Goal: Information Seeking & Learning: Learn about a topic

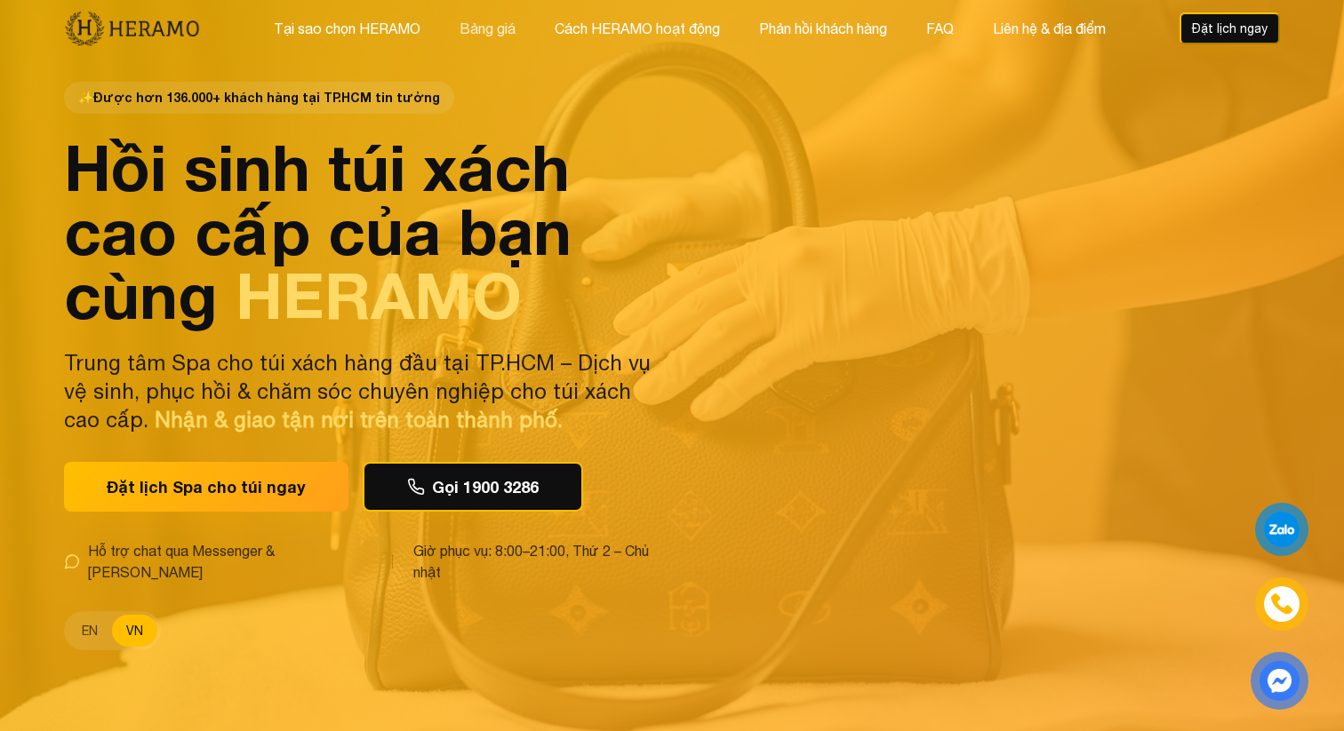
click at [478, 32] on button "Bảng giá" at bounding box center [487, 28] width 67 height 23
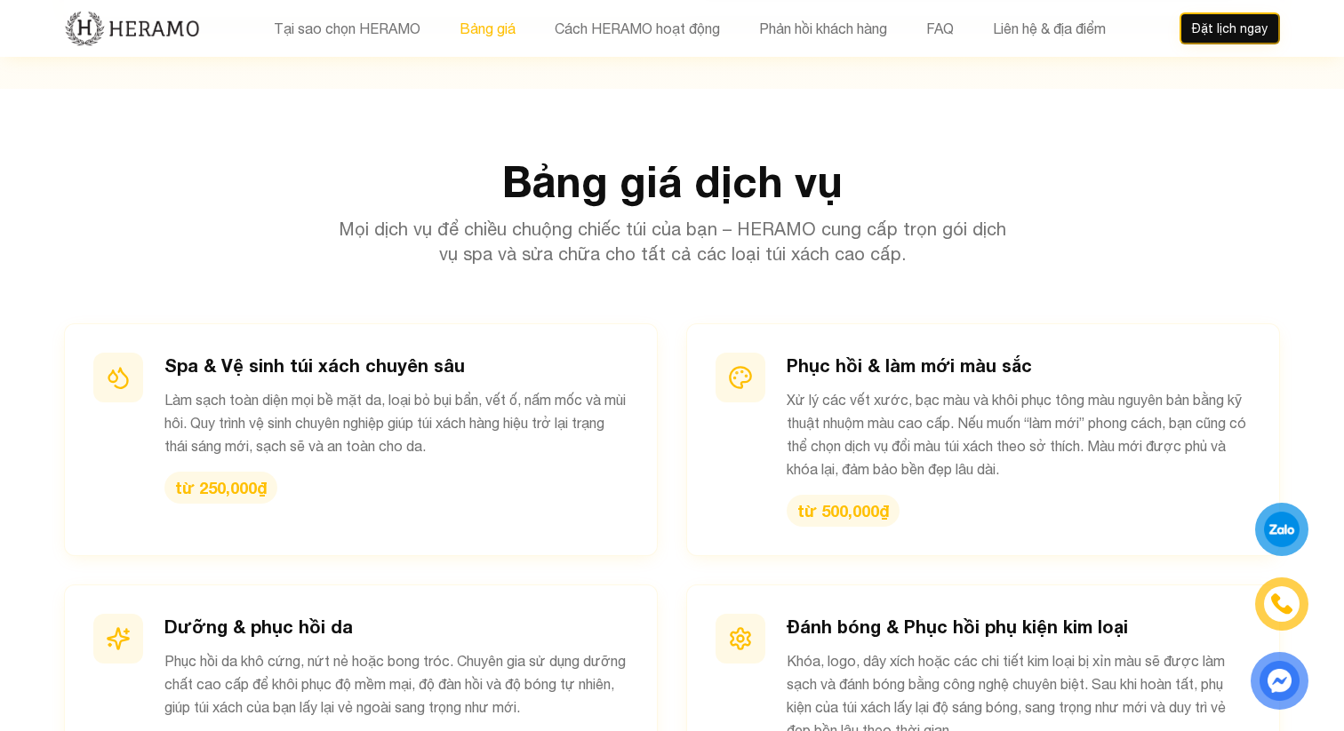
scroll to position [1665, 0]
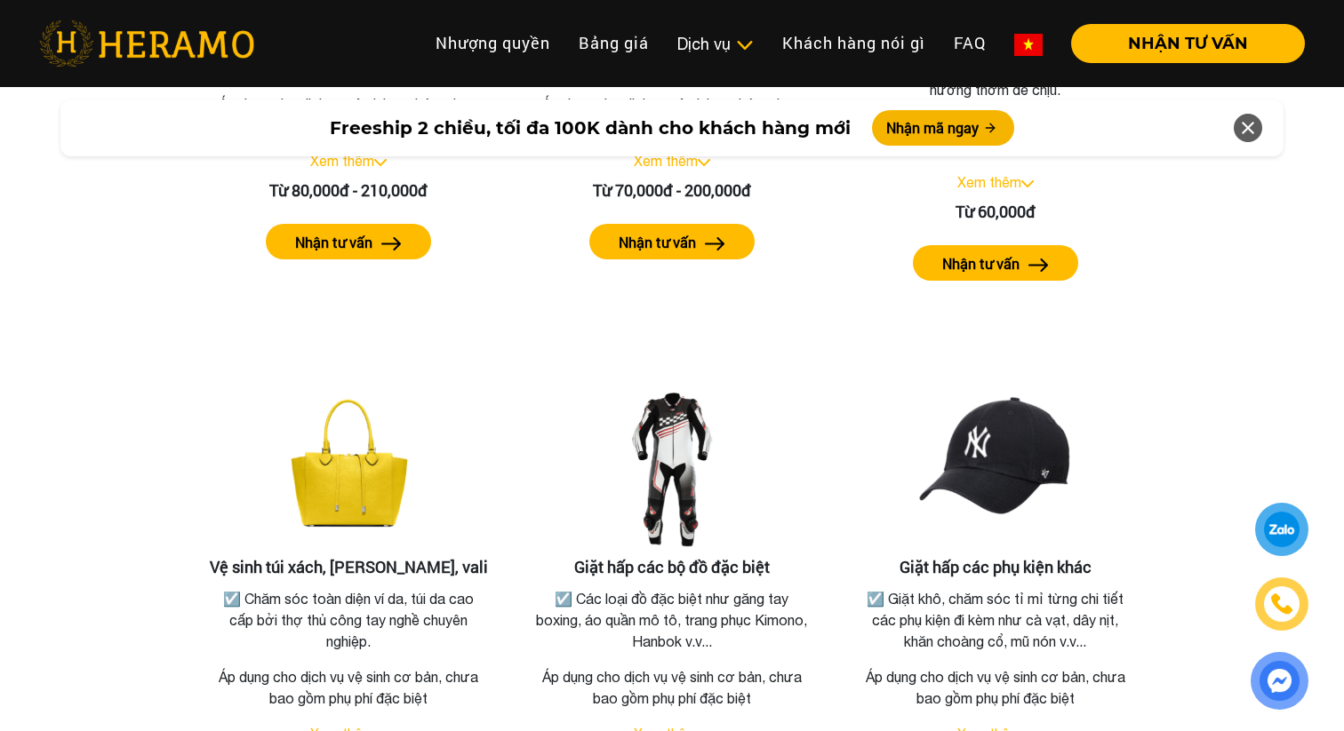
scroll to position [3756, 0]
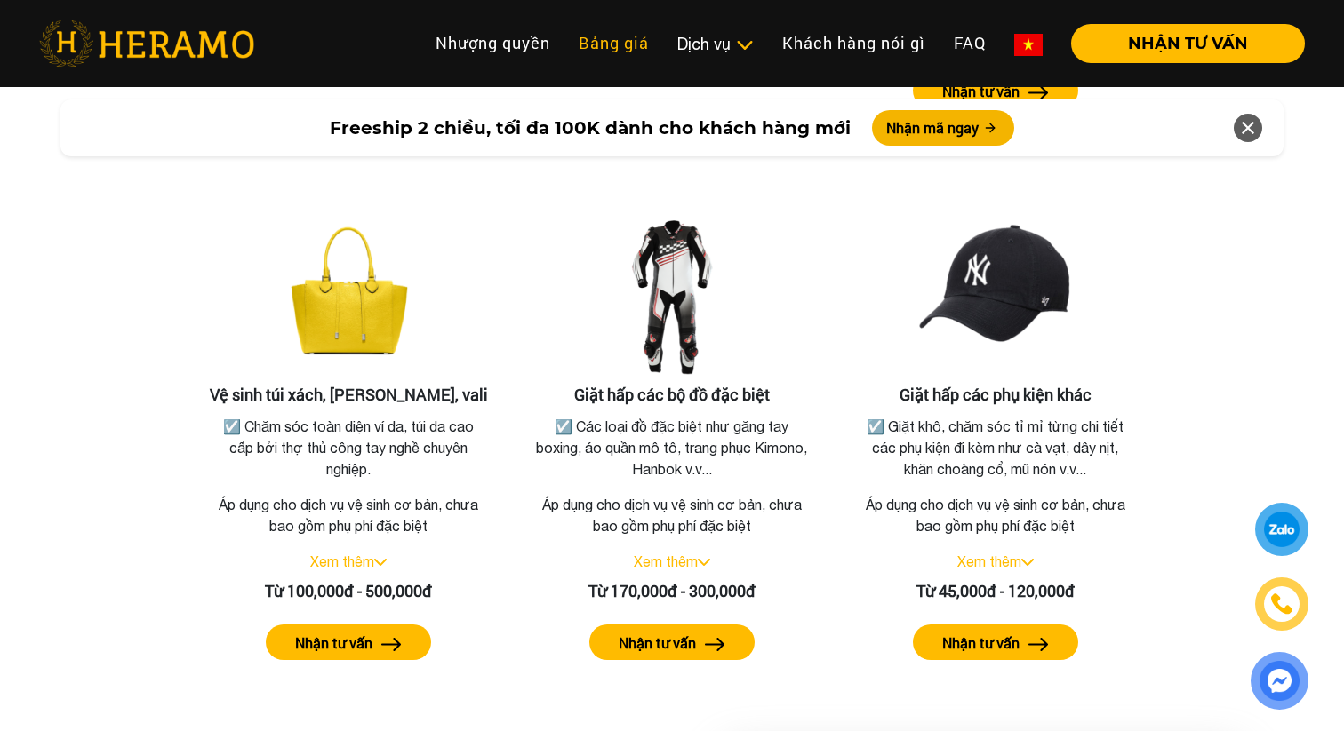
click at [625, 46] on link "Bảng giá" at bounding box center [613, 43] width 99 height 38
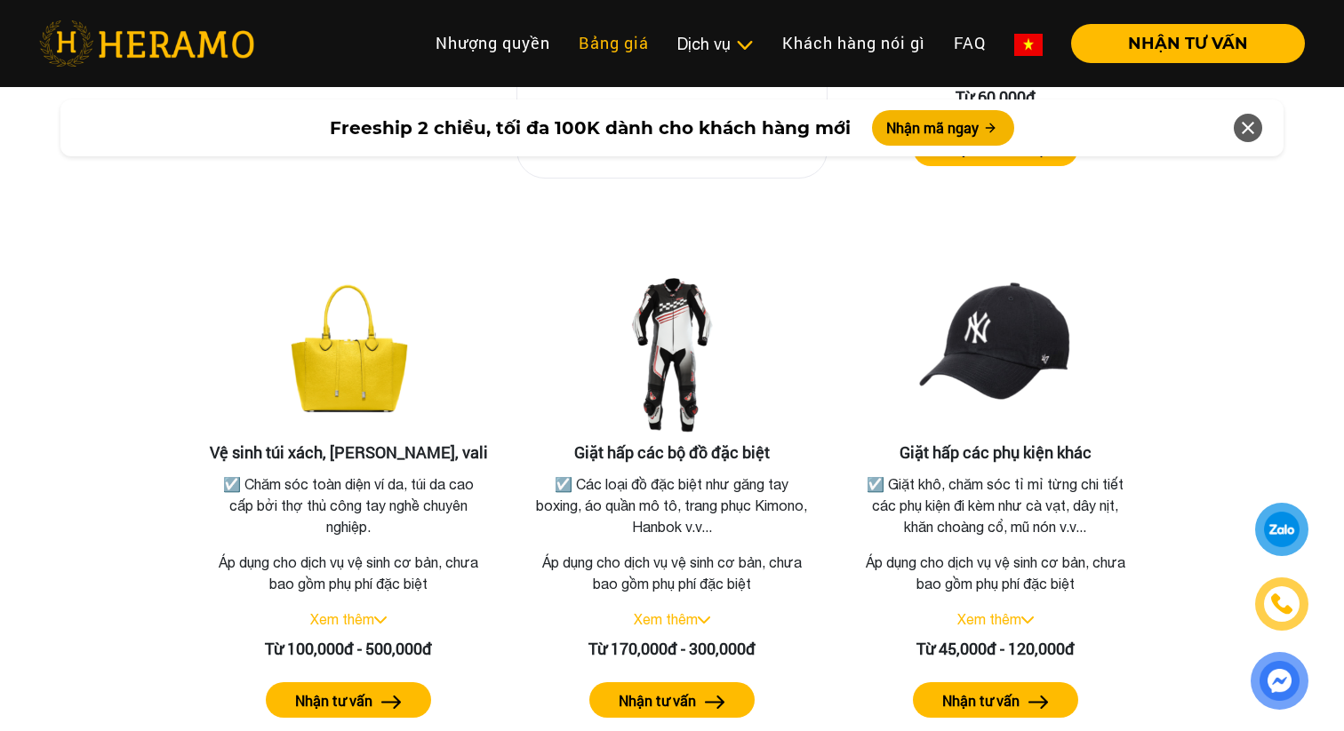
scroll to position [3770, 0]
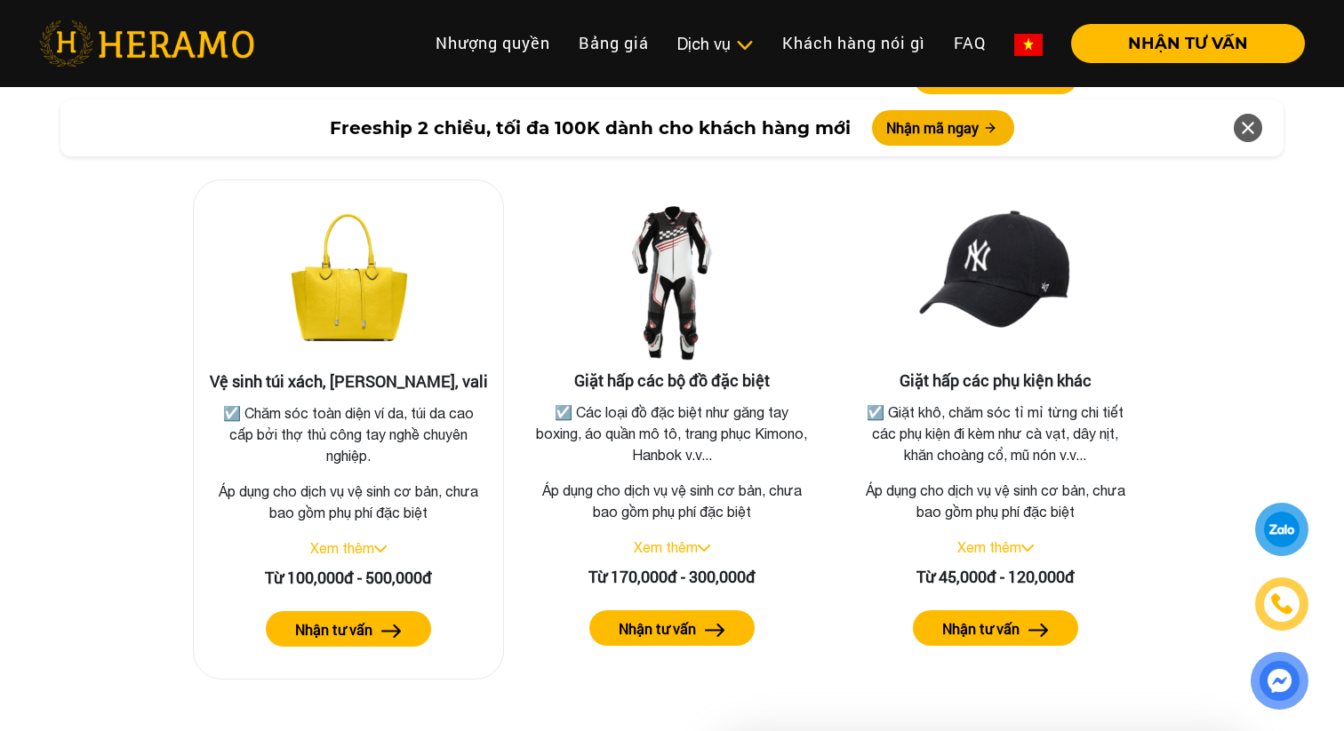
click at [396, 626] on div "Vệ sinh túi xách, balo, vali ☑️ Chăm sóc toàn diện ví da, túi da cao cấp bởi th…" at bounding box center [348, 430] width 311 height 500
click at [356, 498] on p "Áp dụng cho dịch vụ vệ sinh cơ bản, chưa bao gồm phụ phí đặc biệt" at bounding box center [348, 502] width 281 height 43
click at [356, 540] on link "Xem thêm" at bounding box center [342, 548] width 64 height 16
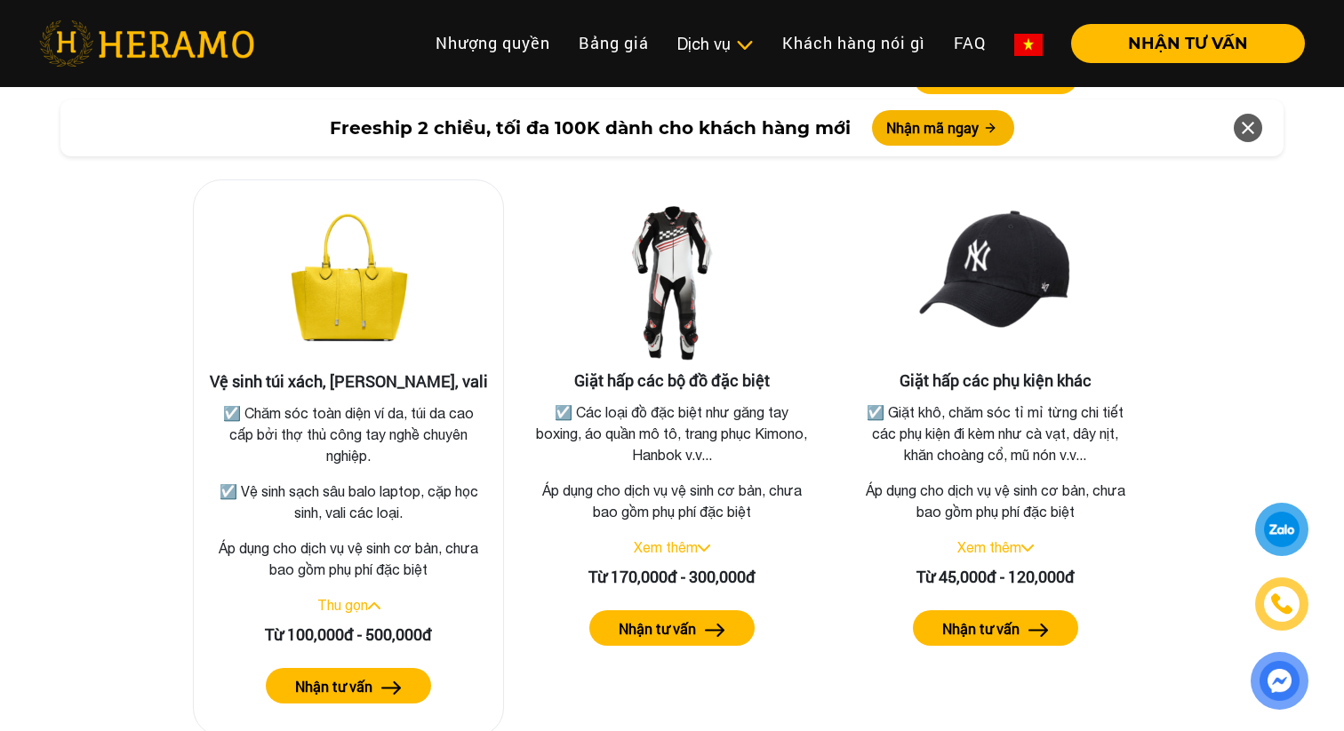
click at [386, 403] on p "☑️ Chăm sóc toàn diện ví da, túi da cao cấp bởi thợ thủ công tay nghề chuyên ng…" at bounding box center [349, 435] width 274 height 64
click at [372, 302] on img at bounding box center [349, 284] width 178 height 178
click at [351, 694] on div "Vệ sinh túi xách, balo, vali ☑️ Chăm sóc toàn diện ví da, túi da cao cấp bởi th…" at bounding box center [348, 458] width 311 height 557
click at [348, 668] on button "Nhận tư vấn" at bounding box center [348, 686] width 165 height 36
